Goal: Task Accomplishment & Management: Complete application form

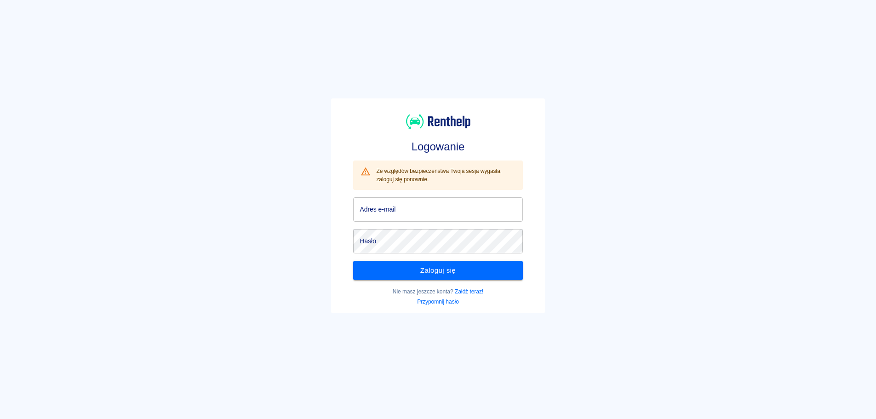
type input "[EMAIL_ADDRESS][DOMAIN_NAME]"
click at [451, 277] on button "Zaloguj się" at bounding box center [437, 270] width 169 height 19
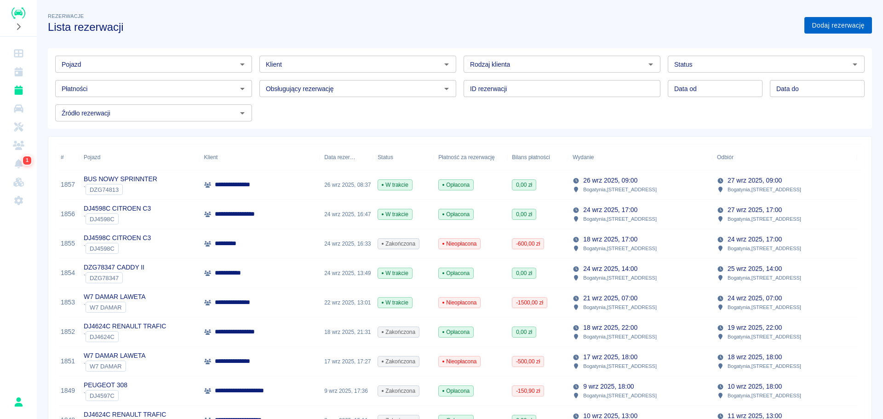
click at [845, 26] on link "Dodaj rezerwację" at bounding box center [838, 25] width 68 height 17
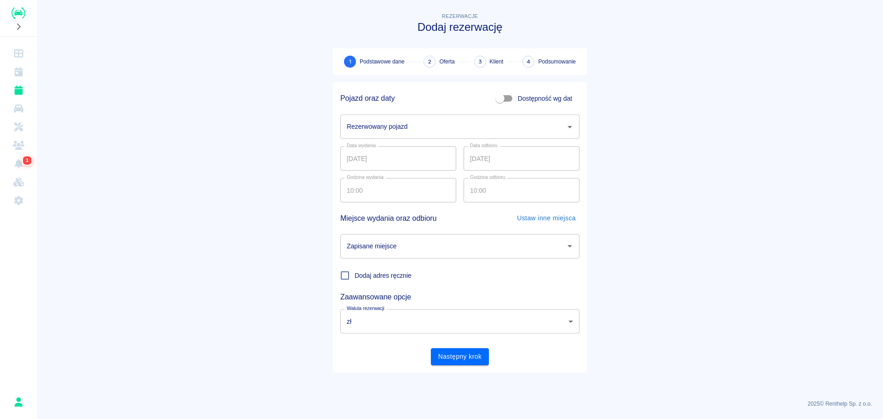
click at [393, 134] on input "Rezerwowany pojazd" at bounding box center [452, 127] width 217 height 16
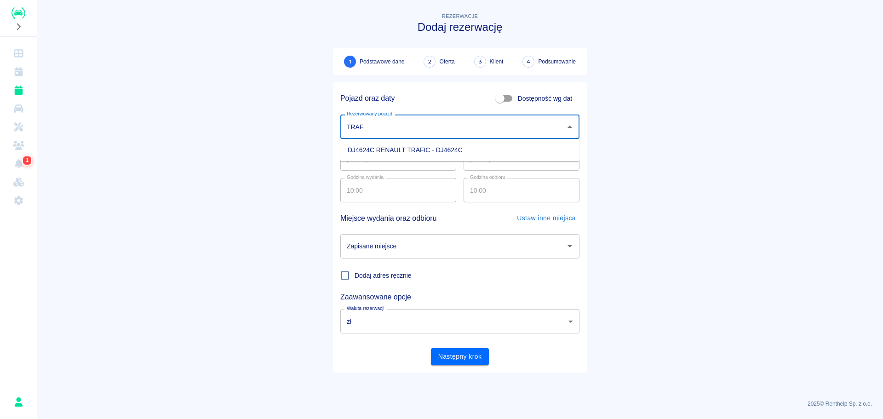
click at [397, 154] on li "DJ4624C RENAULT TRAFIC - DJ4624C" at bounding box center [459, 150] width 239 height 15
type input "DJ4624C RENAULT TRAFIC - DJ4624C"
click at [345, 155] on input "[DATE]" at bounding box center [398, 158] width 116 height 24
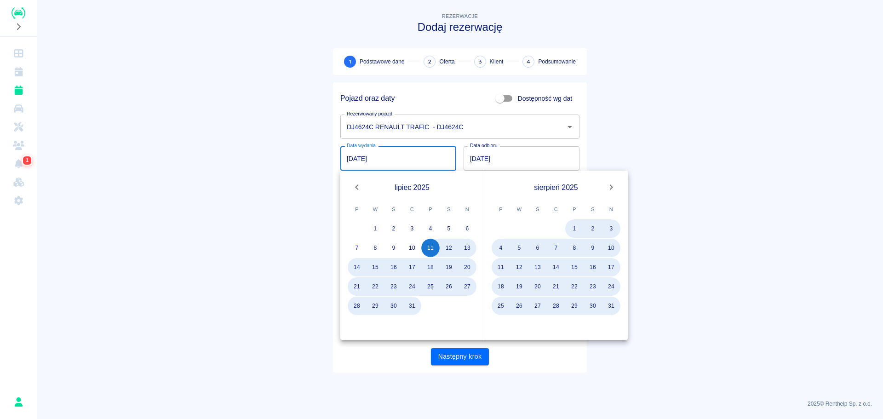
click at [358, 154] on input "[DATE]" at bounding box center [398, 158] width 116 height 24
click at [344, 160] on input "[DATE]" at bounding box center [398, 158] width 116 height 24
click at [358, 156] on input "[DATE]" at bounding box center [398, 158] width 116 height 24
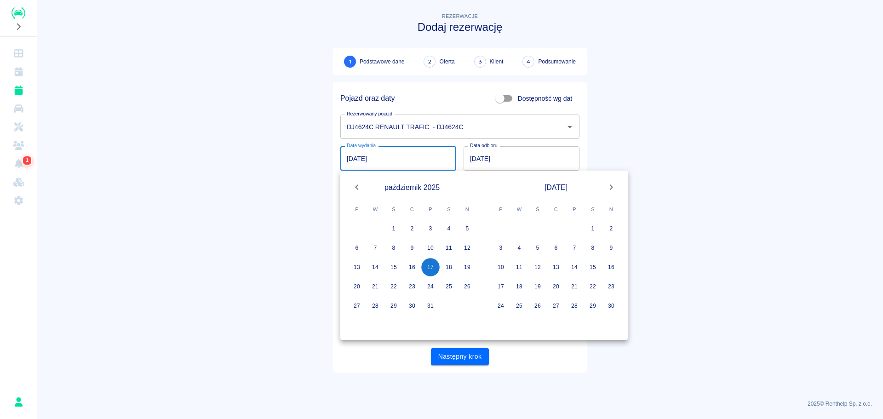
type input "[DATE]"
click at [472, 154] on input "[DATE]" at bounding box center [521, 158] width 116 height 24
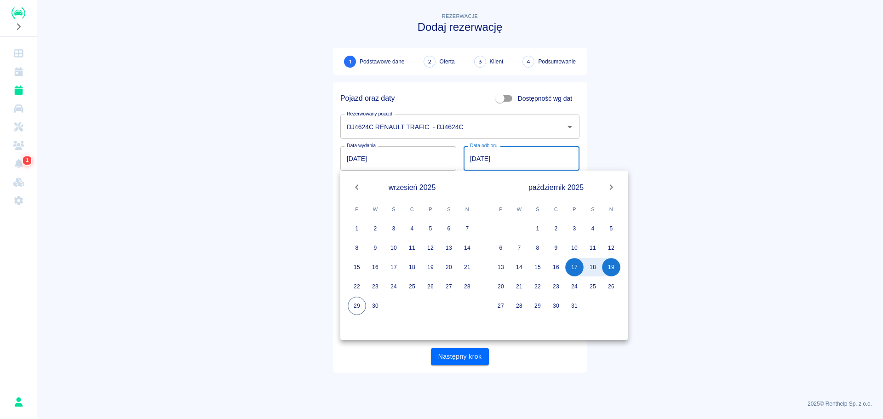
type input "[DATE]"
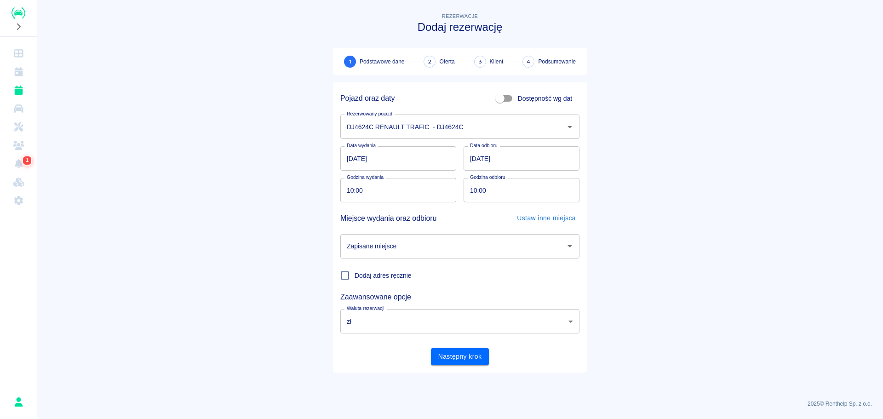
click at [677, 139] on main "Rezerwacje Dodaj rezerwację 1 Podstawowe dane 2 Oferta 3 Klient 4 Podsumowanie …" at bounding box center [460, 201] width 846 height 381
click at [437, 240] on input "Zapisane miejsce" at bounding box center [452, 246] width 217 height 16
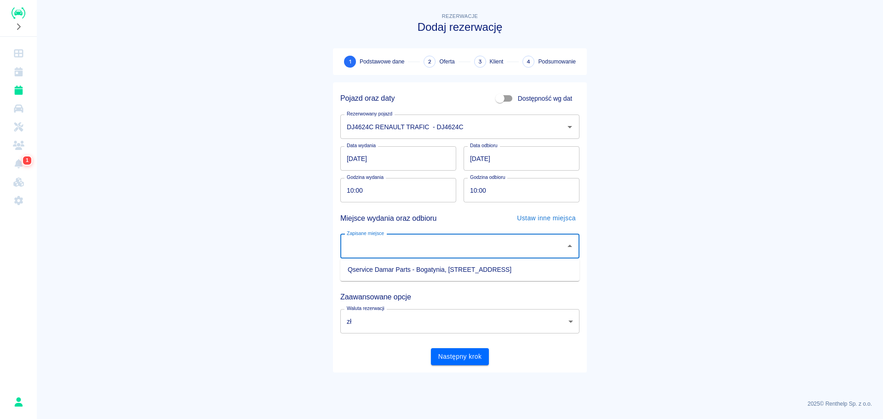
click at [433, 264] on ul "Qservice Damar Parts - Bogatynia, [STREET_ADDRESS]" at bounding box center [459, 269] width 239 height 23
click at [433, 265] on li "Qservice Damar Parts - Bogatynia, [STREET_ADDRESS]" at bounding box center [459, 269] width 239 height 15
type input "Qservice Damar Parts - Bogatynia, [STREET_ADDRESS]"
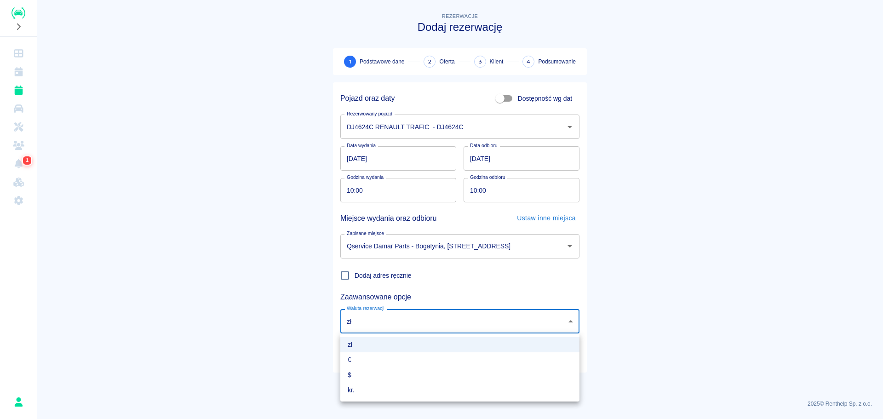
click at [473, 326] on body "Używamy plików Cookies, by zapewnić Ci najlepsze możliwe doświadczenie. Aby dow…" at bounding box center [441, 209] width 883 height 419
click at [231, 313] on div at bounding box center [441, 209] width 883 height 419
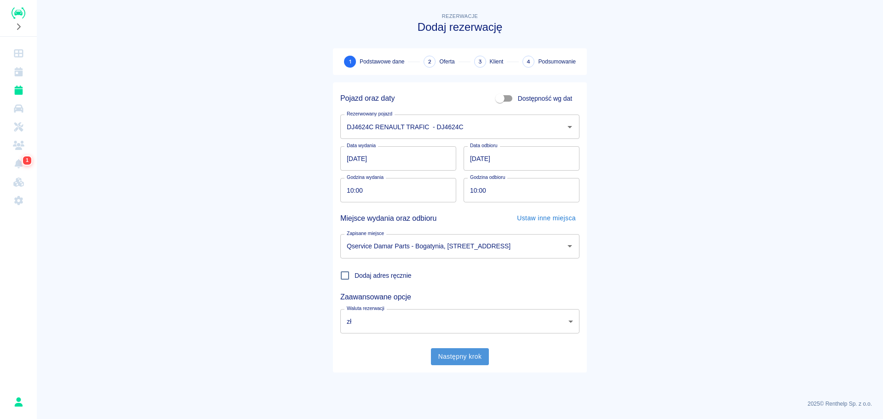
click at [464, 351] on button "Następny krok" at bounding box center [460, 356] width 58 height 17
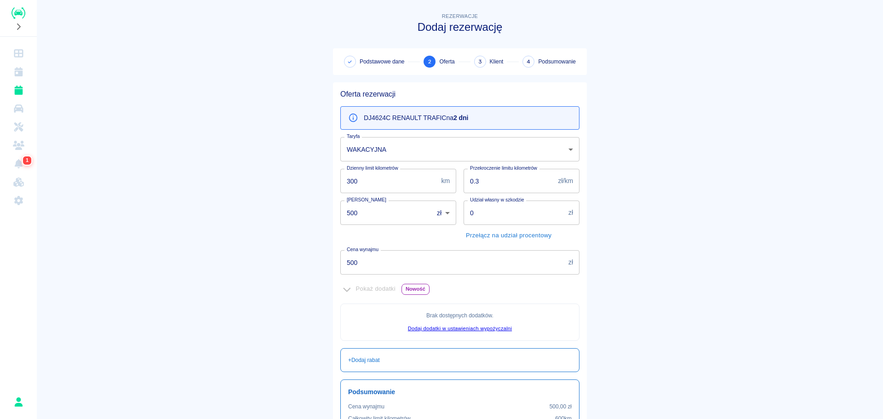
drag, startPoint x: 405, startPoint y: 215, endPoint x: 256, endPoint y: 212, distance: 149.9
click at [256, 212] on main "Rezerwacje Dodaj rezerwację Podstawowe dane 2 Oferta 3 Klient 4 Podsumowanie Of…" at bounding box center [460, 257] width 846 height 493
click at [439, 215] on body "Używamy plików Cookies, by zapewnić Ci najlepsze możliwe doświadczenie. Aby dow…" at bounding box center [441, 209] width 883 height 419
click at [442, 250] on li "€" at bounding box center [440, 251] width 26 height 15
type input "EUR"
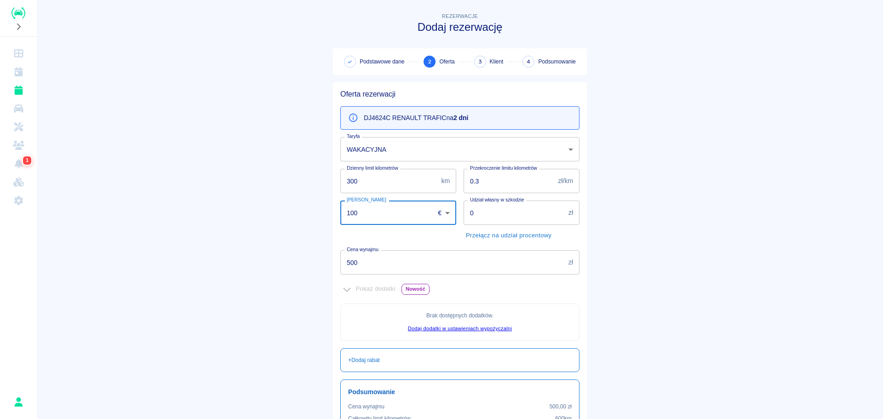
type input "100"
drag, startPoint x: 369, startPoint y: 266, endPoint x: 315, endPoint y: 263, distance: 53.8
click at [316, 263] on main "Rezerwacje Dodaj rezerwację Podstawowe dane 2 Oferta 3 Klient 4 Podsumowanie Of…" at bounding box center [460, 257] width 846 height 493
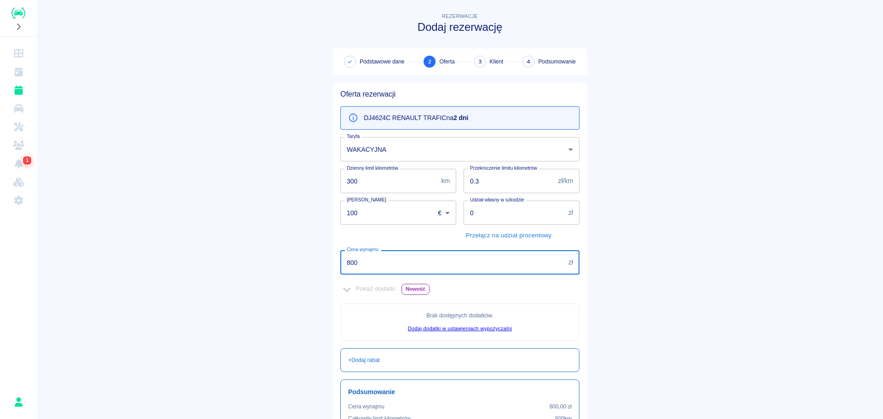
type input "800"
click at [282, 228] on main "Rezerwacje Dodaj rezerwację Podstawowe dane 2 Oferta 3 Klient 4 Podsumowanie Of…" at bounding box center [460, 257] width 846 height 493
click at [642, 202] on main "Rezerwacje Dodaj rezerwację Podstawowe dane 2 Oferta 3 Klient 4 Podsumowanie Of…" at bounding box center [460, 257] width 846 height 493
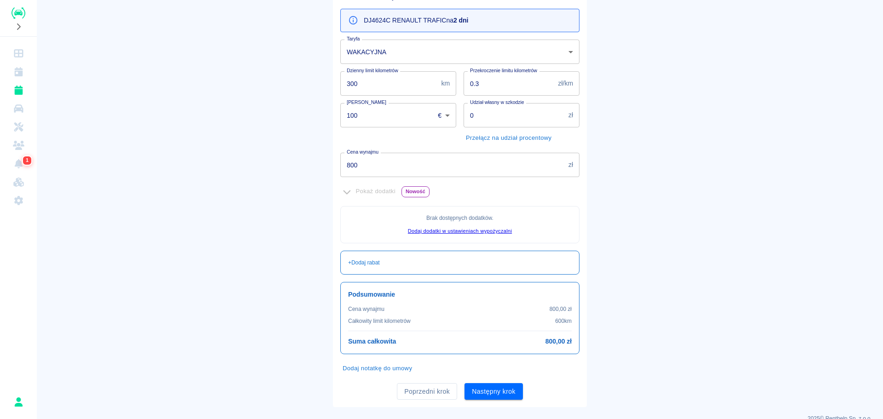
scroll to position [112, 0]
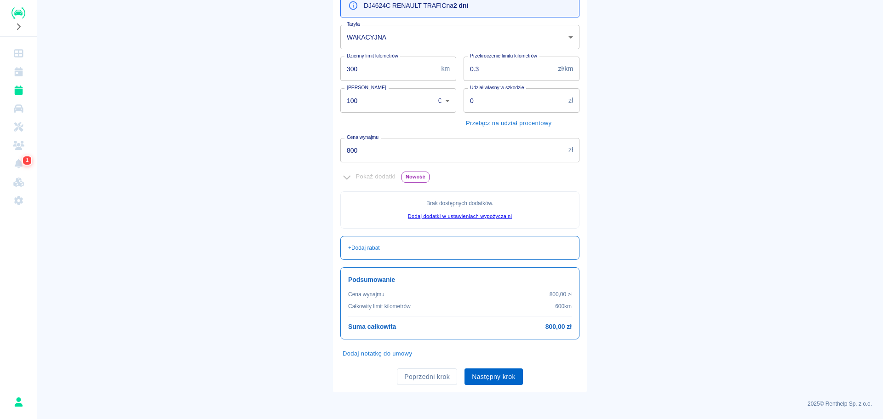
click at [494, 381] on button "Następny krok" at bounding box center [493, 376] width 58 height 17
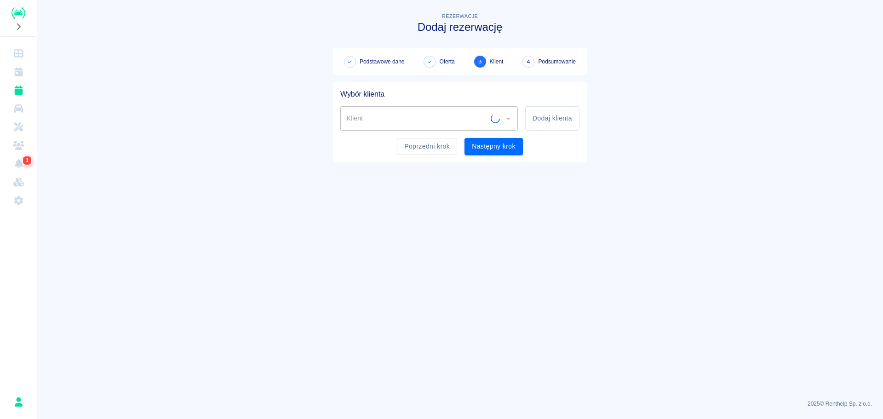
scroll to position [0, 0]
click at [400, 124] on input "Klient" at bounding box center [417, 118] width 146 height 16
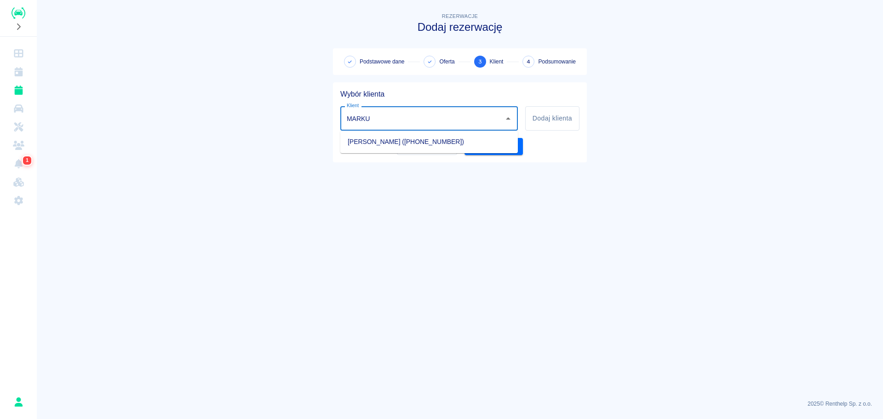
click at [400, 146] on li "[PERSON_NAME] ([PHONE_NUMBER])" at bounding box center [428, 141] width 177 height 15
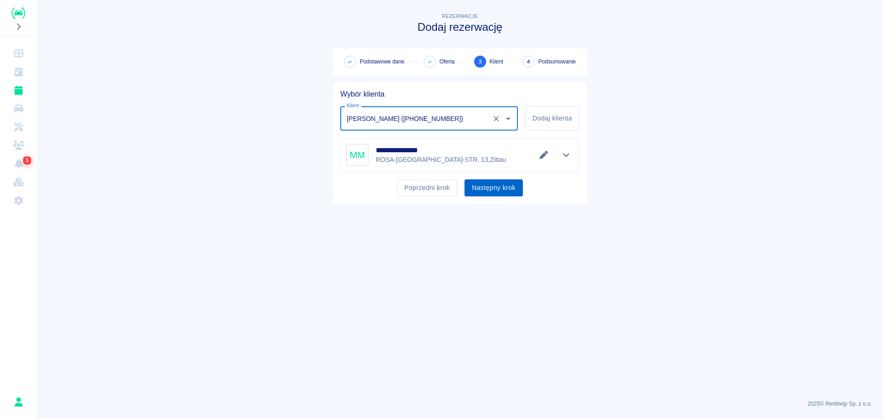
type input "[PERSON_NAME] ([PHONE_NUMBER])"
click at [491, 184] on button "Następny krok" at bounding box center [493, 187] width 58 height 17
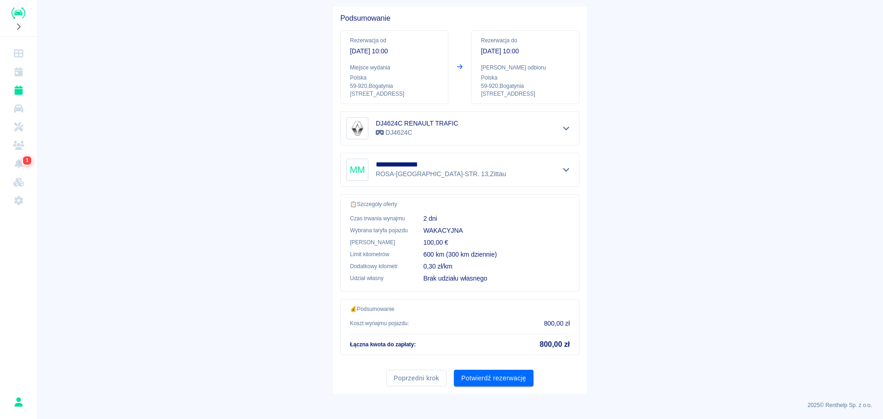
scroll to position [77, 0]
click at [514, 378] on button "Potwierdź rezerwację" at bounding box center [494, 376] width 80 height 17
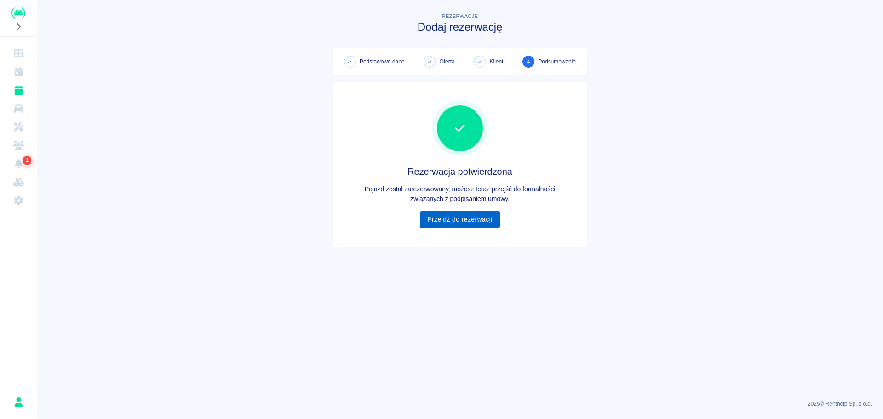
click at [487, 218] on link "Przejdź do rezerwacji" at bounding box center [460, 219] width 80 height 17
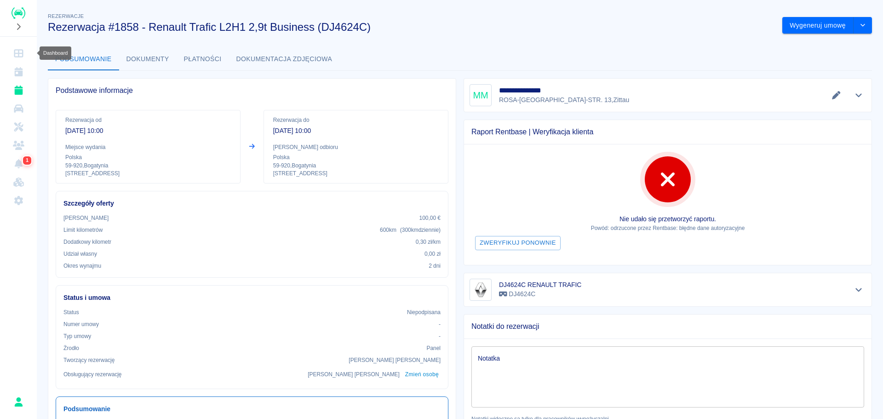
click at [20, 52] on icon "Dashboard" at bounding box center [18, 53] width 11 height 9
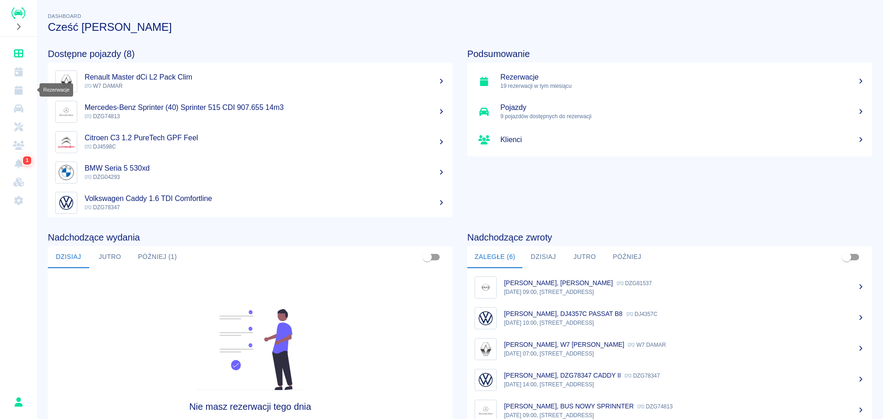
click at [22, 88] on icon "Rezerwacje" at bounding box center [18, 90] width 8 height 9
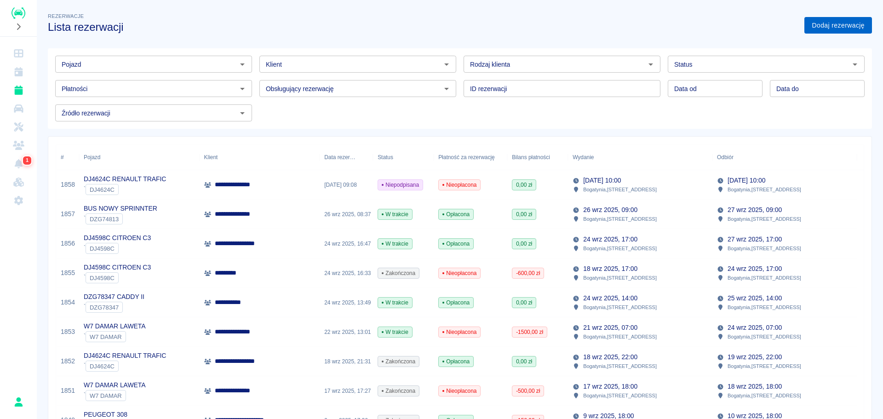
click at [835, 29] on link "Dodaj rezerwację" at bounding box center [838, 25] width 68 height 17
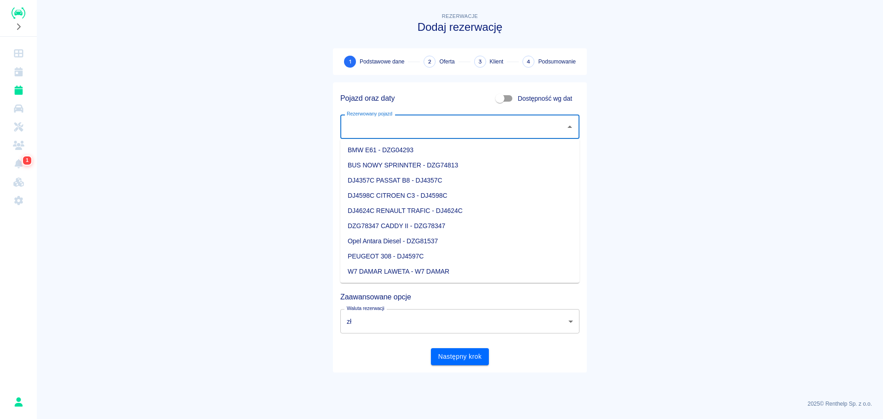
click at [418, 127] on input "Rezerwowany pojazd" at bounding box center [452, 127] width 217 height 16
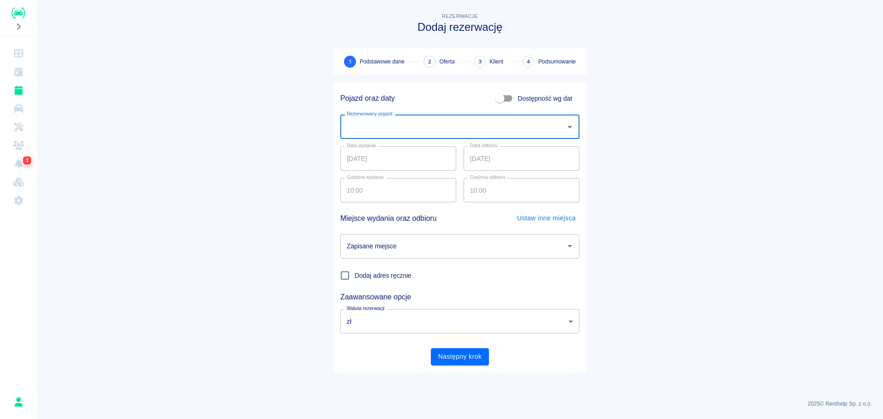
click at [460, 128] on input "Rezerwowany pojazd" at bounding box center [452, 127] width 217 height 16
click at [428, 162] on li "DJ4624C RENAULT TRAFIC - DJ4624C" at bounding box center [459, 165] width 239 height 15
type input "DJ4624C RENAULT TRAFIC - DJ4624C"
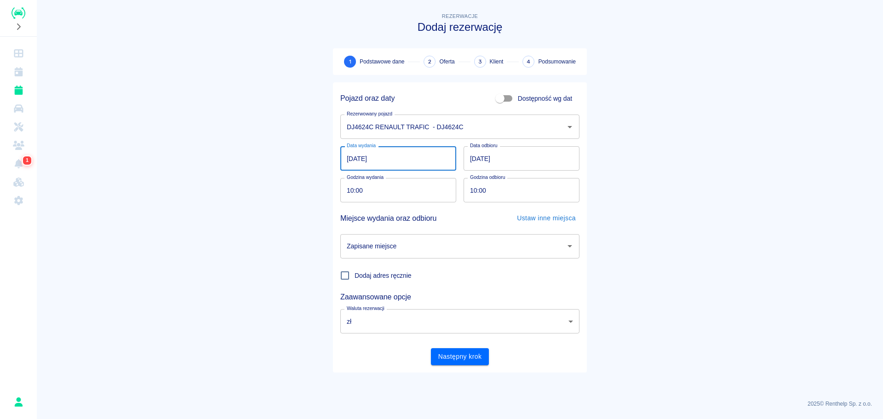
click at [346, 161] on input "[DATE]" at bounding box center [398, 158] width 116 height 24
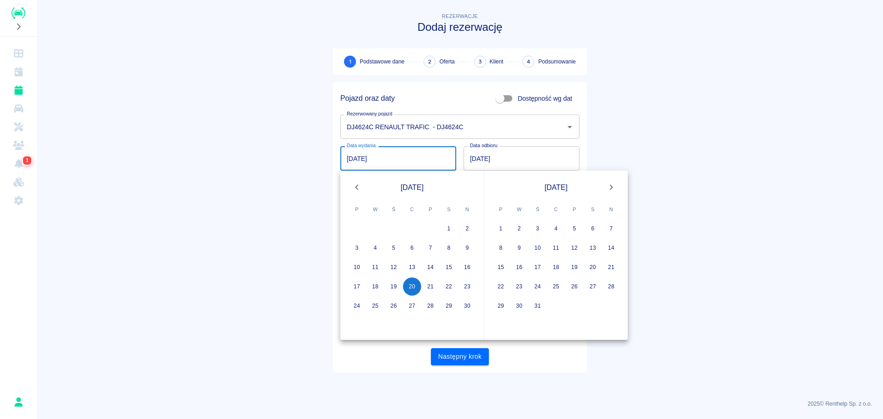
type input "[DATE]"
drag, startPoint x: 291, startPoint y: 168, endPoint x: 367, endPoint y: 159, distance: 76.4
click at [300, 166] on main "Rezerwacje Dodaj rezerwację 1 Podstawowe dane 2 Oferta 3 Klient 4 Podsumowanie …" at bounding box center [460, 201] width 846 height 381
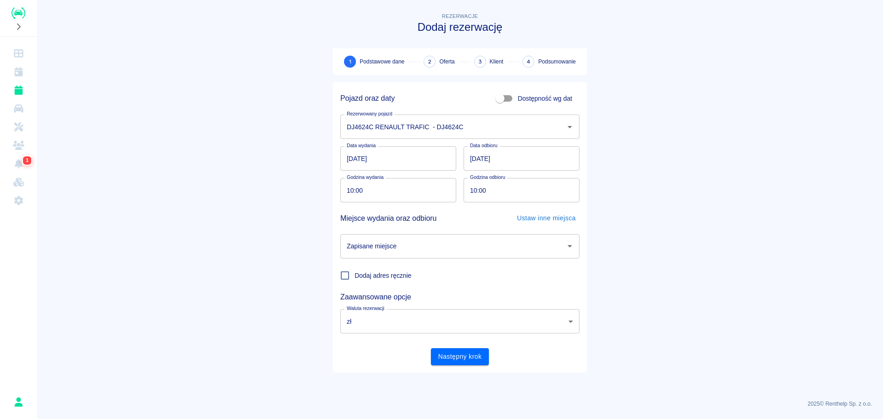
click at [475, 159] on input "[DATE]" at bounding box center [521, 158] width 116 height 24
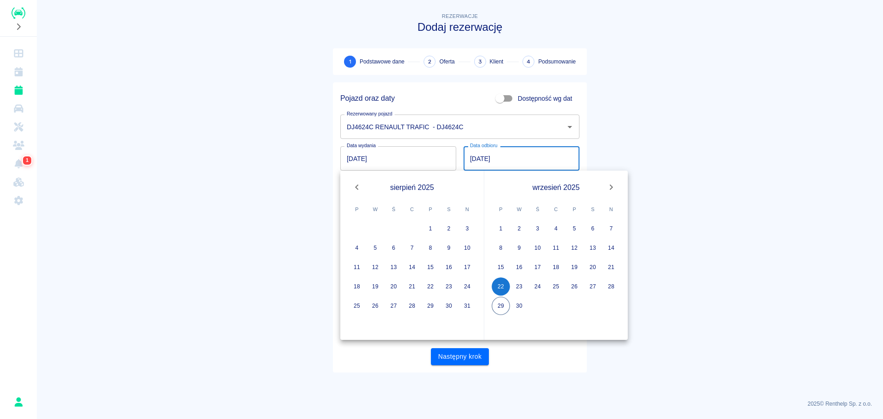
click at [483, 160] on input "[DATE]" at bounding box center [521, 158] width 116 height 24
click at [485, 157] on input "[DATE]" at bounding box center [521, 158] width 116 height 24
type input "[DATE]"
click at [620, 124] on main "Rezerwacje Dodaj rezerwację 1 Podstawowe dane 2 Oferta 3 Klient 4 Podsumowanie …" at bounding box center [460, 201] width 846 height 381
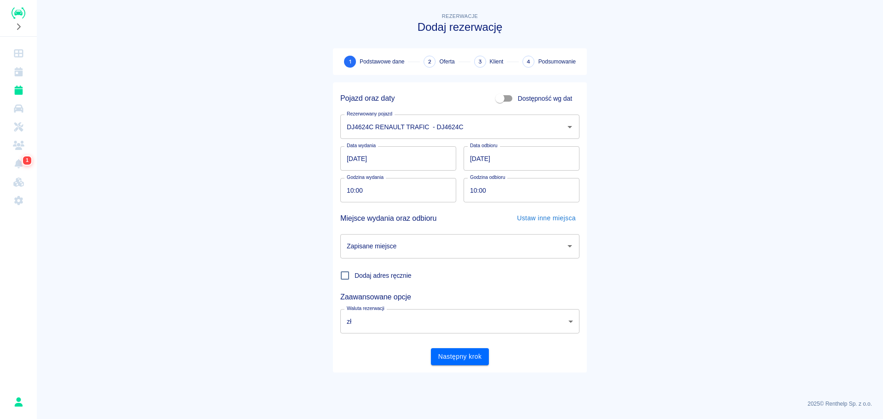
click at [446, 256] on div "Zapisane miejsce" at bounding box center [459, 246] width 239 height 24
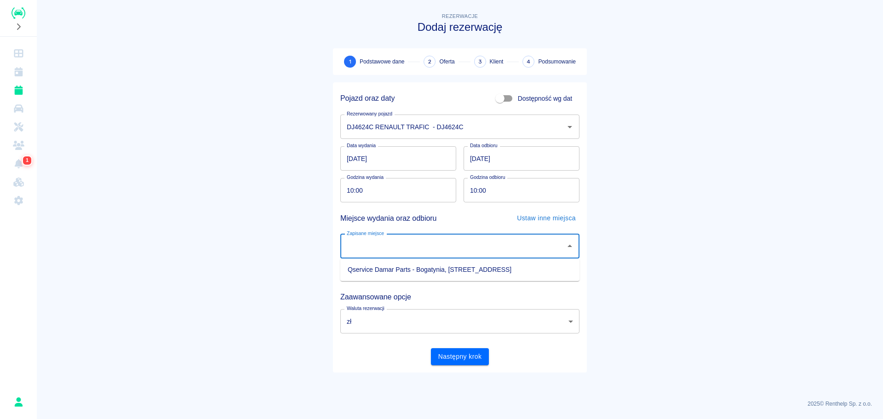
click at [446, 274] on li "Qservice Damar Parts - Bogatynia, [STREET_ADDRESS]" at bounding box center [459, 269] width 239 height 15
type input "Qservice Damar Parts - Bogatynia, [STREET_ADDRESS]"
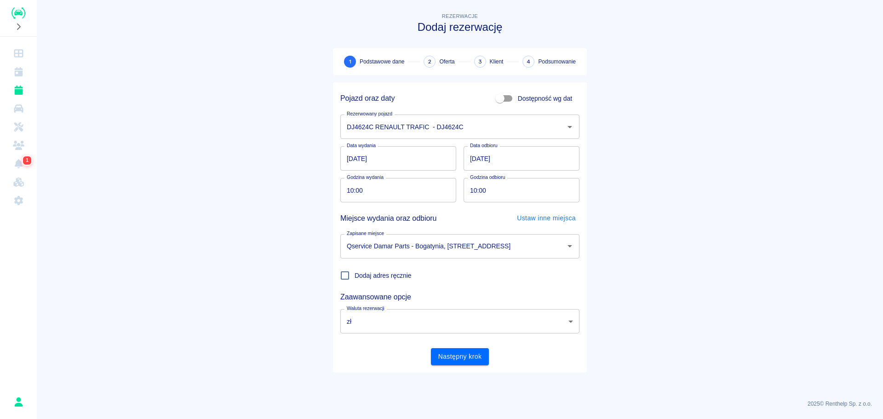
click at [456, 343] on div "Następny krok" at bounding box center [456, 353] width 246 height 24
click at [456, 354] on button "Następny krok" at bounding box center [460, 356] width 58 height 17
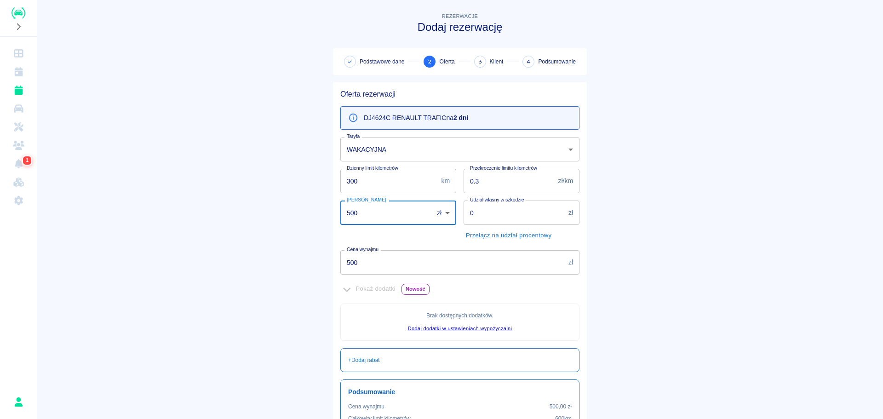
drag, startPoint x: 390, startPoint y: 215, endPoint x: 229, endPoint y: 207, distance: 161.1
click at [229, 206] on main "Rezerwacje Dodaj rezerwację Podstawowe dane 2 Oferta 3 Klient 4 Podsumowanie Of…" at bounding box center [460, 257] width 846 height 493
click at [385, 222] on input "400" at bounding box center [383, 212] width 86 height 24
click at [384, 222] on input "400" at bounding box center [383, 212] width 86 height 24
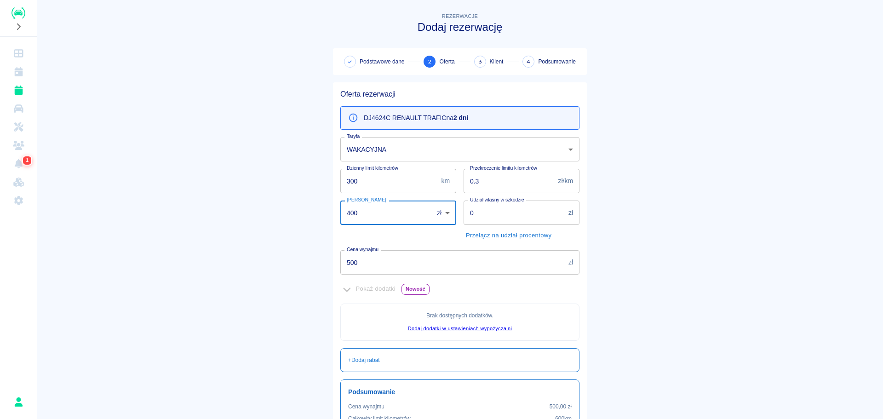
click at [380, 207] on input "400" at bounding box center [383, 212] width 86 height 24
type input "100"
click at [436, 217] on body "Używamy plików Cookies, by zapewnić Ci najlepsze możliwe doświadczenie. Aby dow…" at bounding box center [441, 209] width 883 height 419
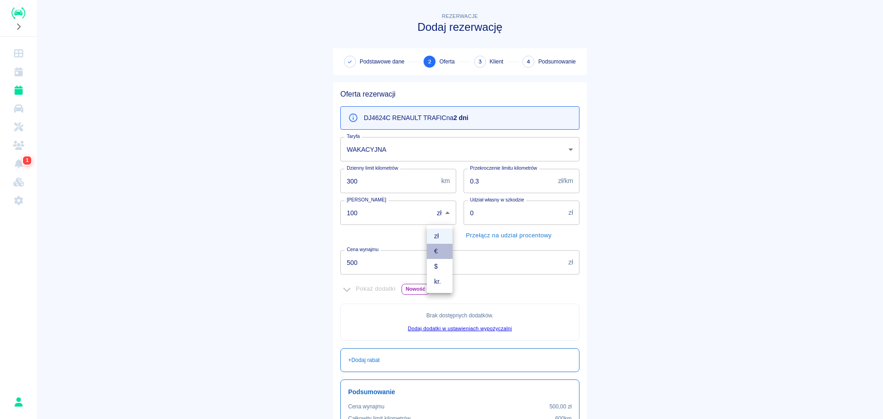
click at [439, 251] on li "€" at bounding box center [440, 251] width 26 height 15
type input "EUR"
click at [205, 225] on div "zł € $ kr." at bounding box center [441, 209] width 883 height 419
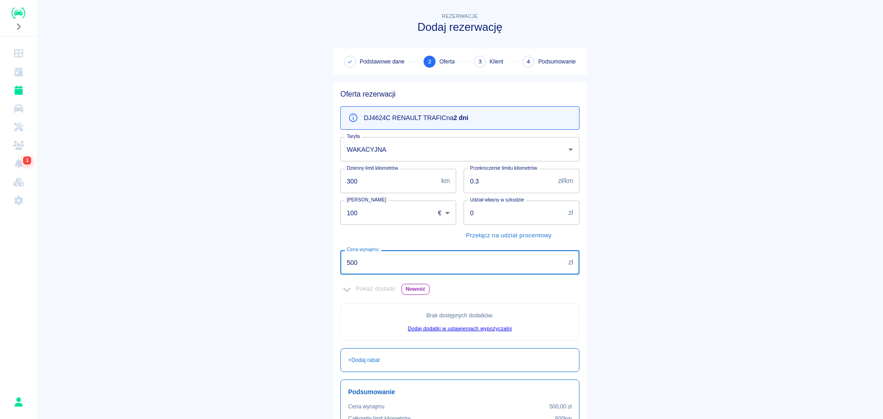
drag, startPoint x: 416, startPoint y: 270, endPoint x: 297, endPoint y: 261, distance: 119.8
click at [310, 262] on main "Rezerwacje Dodaj rezerwację Podstawowe dane 2 Oferta 3 Klient 4 Podsumowanie Of…" at bounding box center [460, 257] width 846 height 493
type input "800"
click at [285, 260] on main "Rezerwacje Dodaj rezerwację Podstawowe dane 2 Oferta 3 Klient 4 Podsumowanie Of…" at bounding box center [460, 257] width 846 height 493
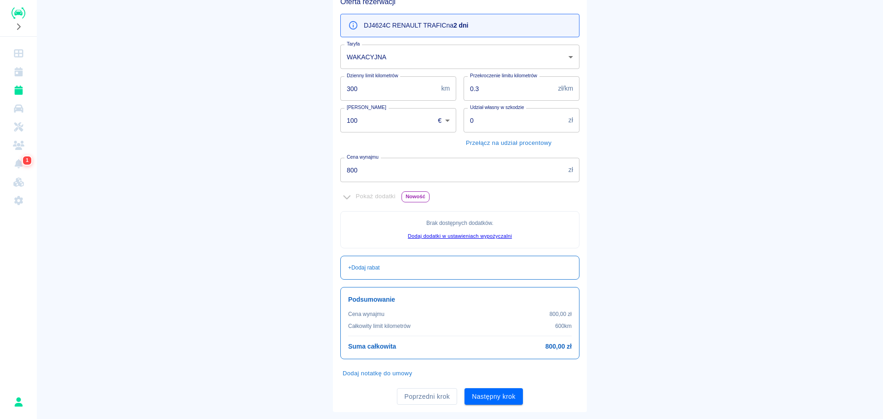
scroll to position [112, 0]
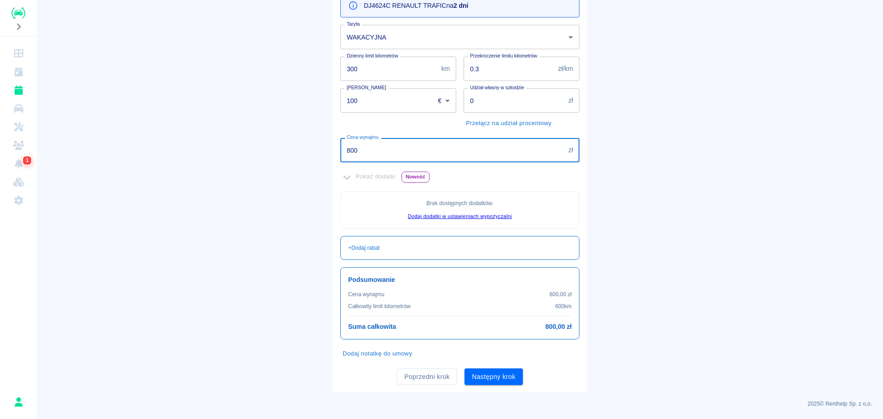
drag, startPoint x: 280, startPoint y: 146, endPoint x: 251, endPoint y: 147, distance: 29.9
click at [250, 146] on main "Rezerwacje Dodaj rezerwację Podstawowe dane 2 Oferta 3 Klient 4 Podsumowanie Of…" at bounding box center [460, 145] width 846 height 493
click at [164, 223] on main "Rezerwacje Dodaj rezerwację Podstawowe dane 2 Oferta 3 Klient 4 Podsumowanie Of…" at bounding box center [460, 145] width 846 height 493
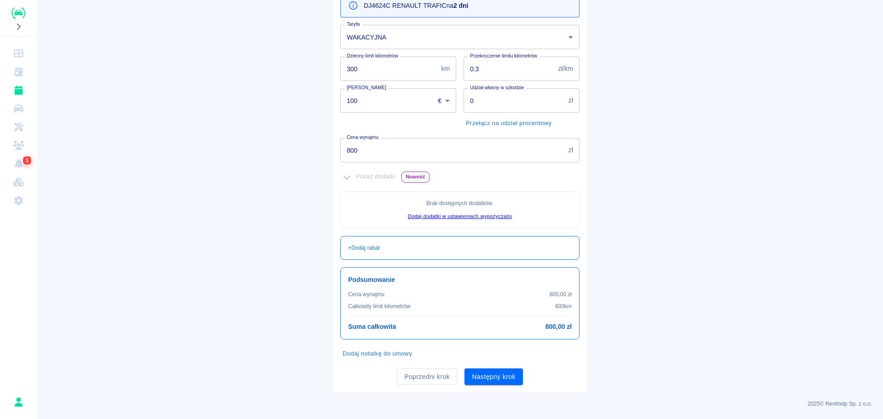
click at [494, 374] on button "Następny krok" at bounding box center [493, 376] width 58 height 17
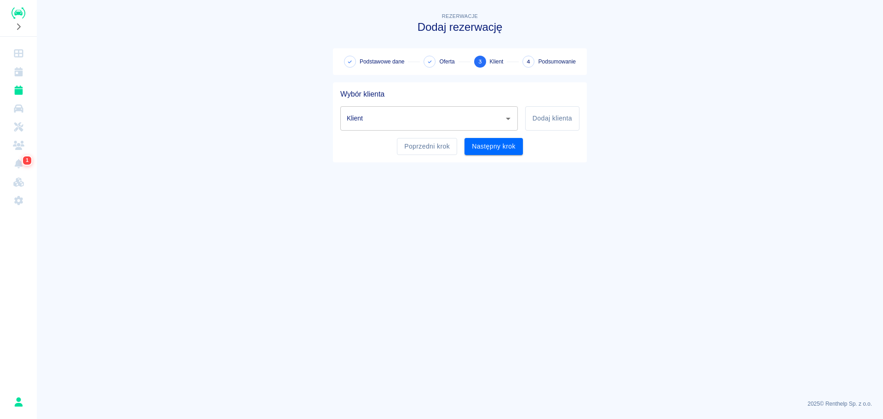
scroll to position [0, 0]
click at [438, 118] on input "Klient" at bounding box center [421, 118] width 155 height 16
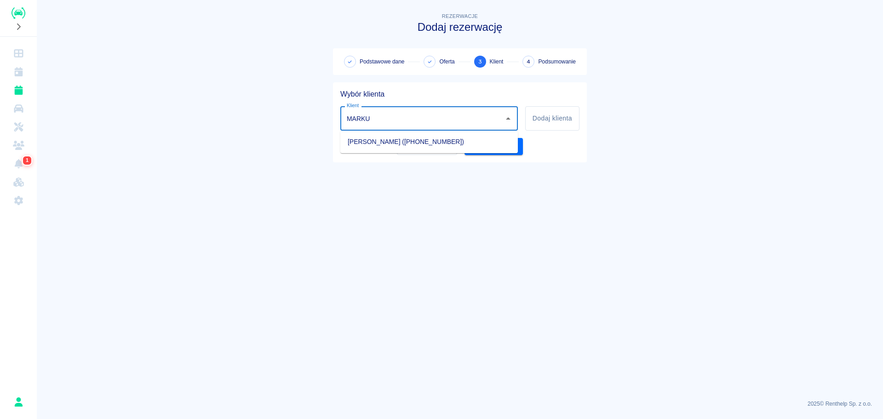
click at [441, 144] on li "[PERSON_NAME] ([PHONE_NUMBER])" at bounding box center [428, 141] width 177 height 15
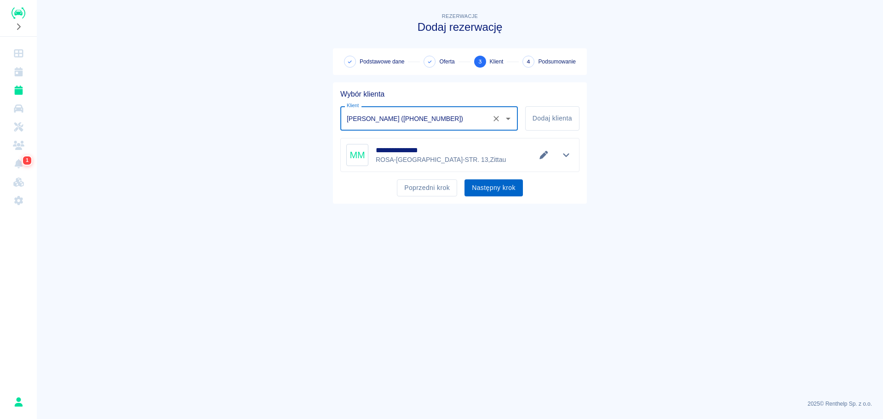
type input "[PERSON_NAME] ([PHONE_NUMBER])"
click at [498, 184] on button "Następny krok" at bounding box center [493, 187] width 58 height 17
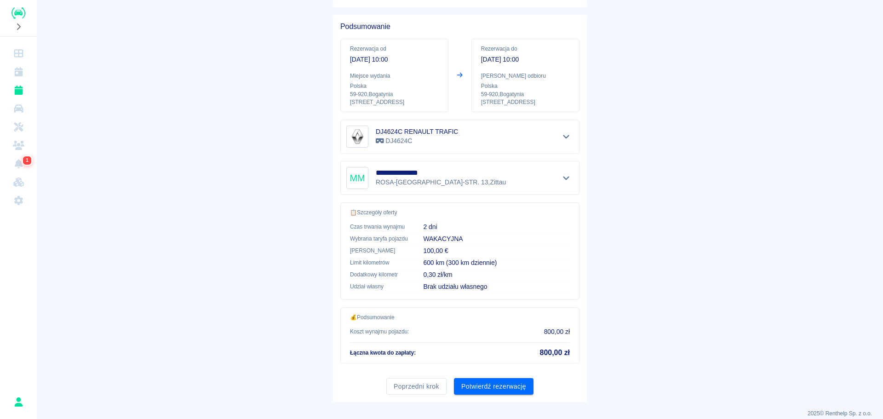
scroll to position [77, 0]
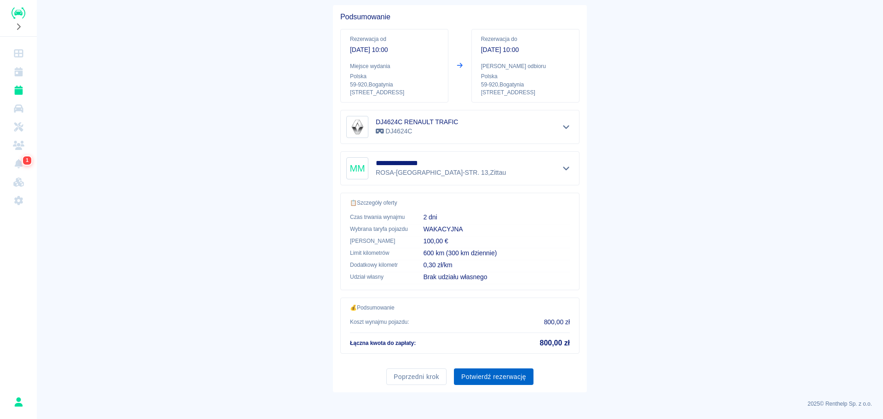
click at [520, 373] on button "Potwierdź rezerwację" at bounding box center [494, 376] width 80 height 17
